Goal: Navigation & Orientation: Find specific page/section

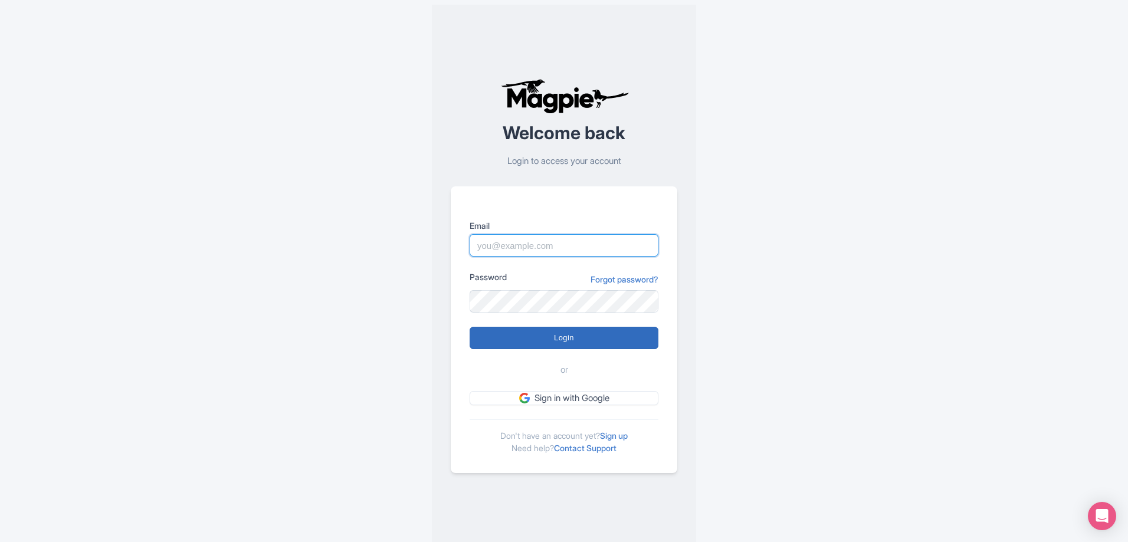
type input "[PERSON_NAME][EMAIL_ADDRESS][PERSON_NAME][DOMAIN_NAME]"
click at [601, 343] on input "Login" at bounding box center [563, 338] width 189 height 22
type input "Logging in..."
